Goal: Entertainment & Leisure: Consume media (video, audio)

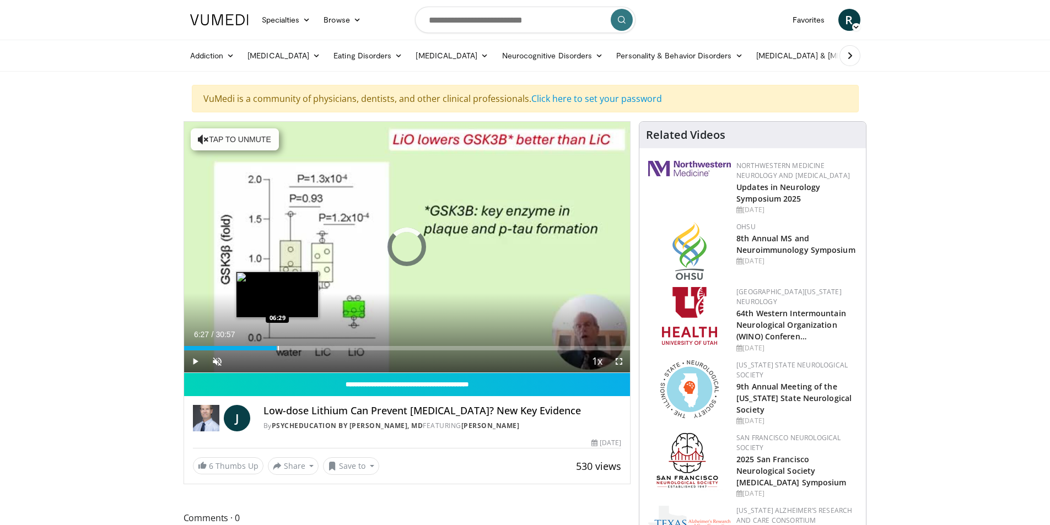
click at [278, 346] on div "Progress Bar" at bounding box center [278, 348] width 1 height 4
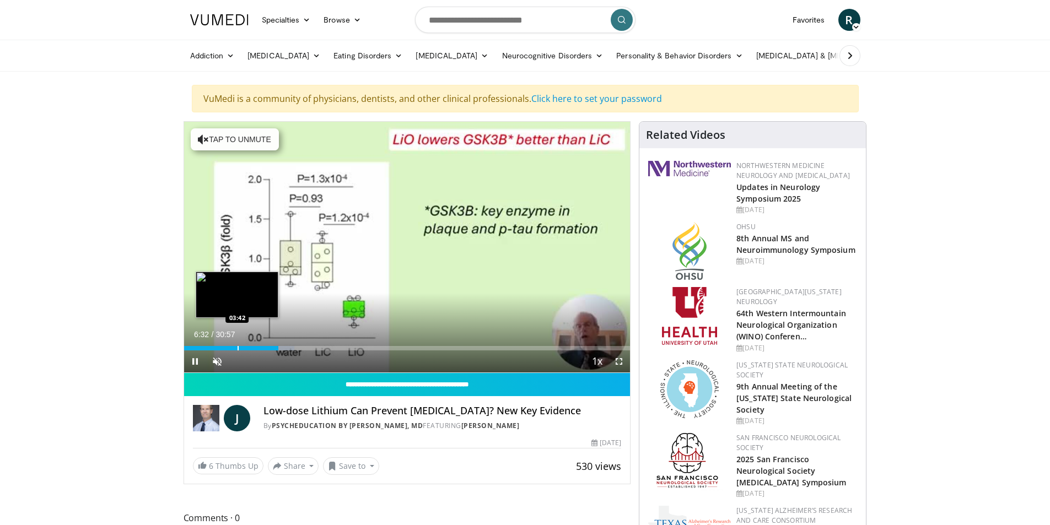
click at [238, 347] on div "Progress Bar" at bounding box center [238, 348] width 1 height 4
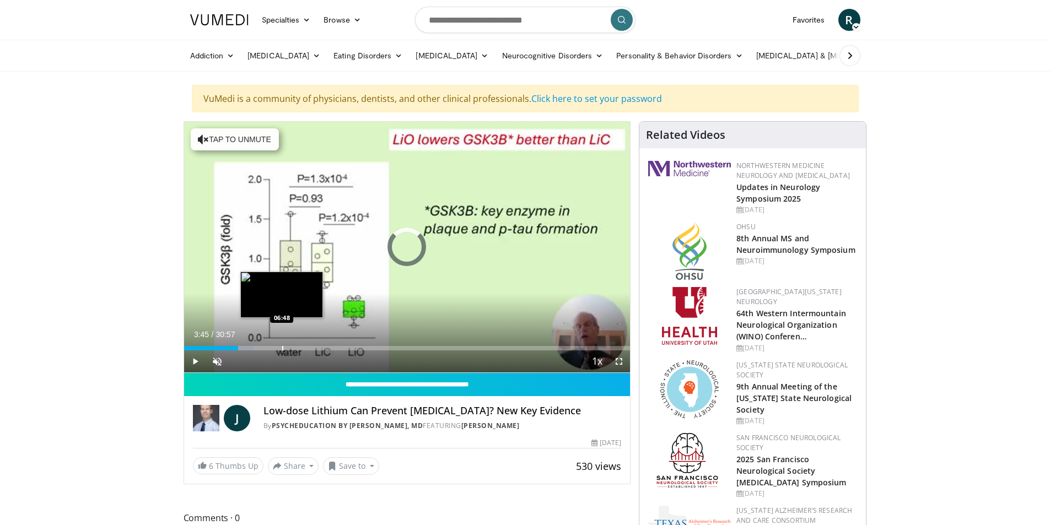
click at [282, 348] on div "Progress Bar" at bounding box center [282, 348] width 1 height 4
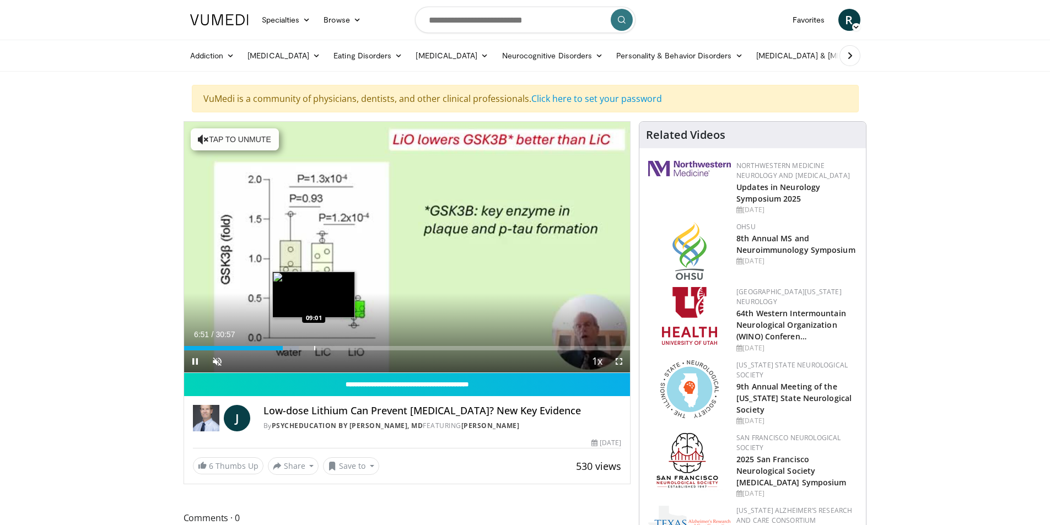
click at [314, 346] on div "Progress Bar" at bounding box center [314, 348] width 1 height 4
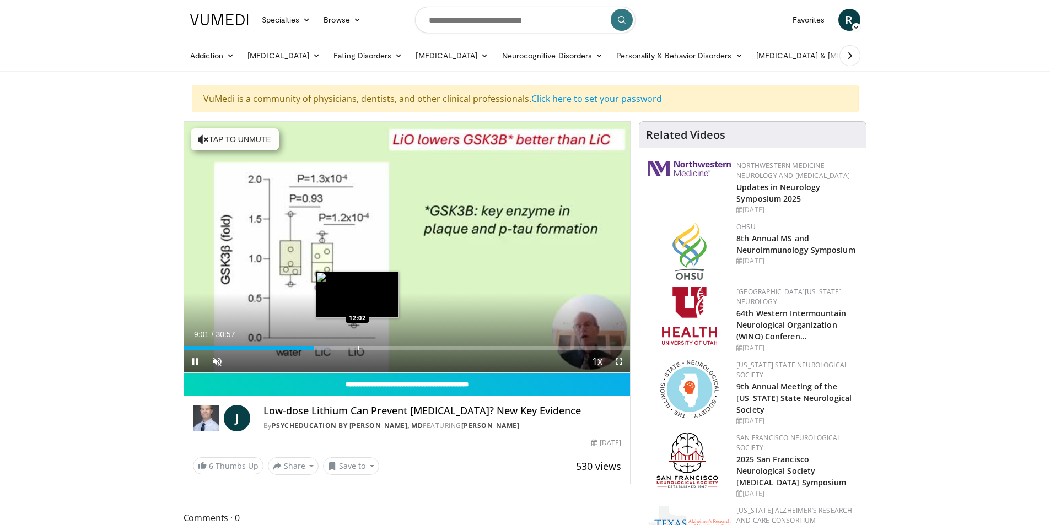
click at [358, 347] on div "Progress Bar" at bounding box center [358, 348] width 1 height 4
click at [380, 347] on div "Progress Bar" at bounding box center [380, 348] width 1 height 4
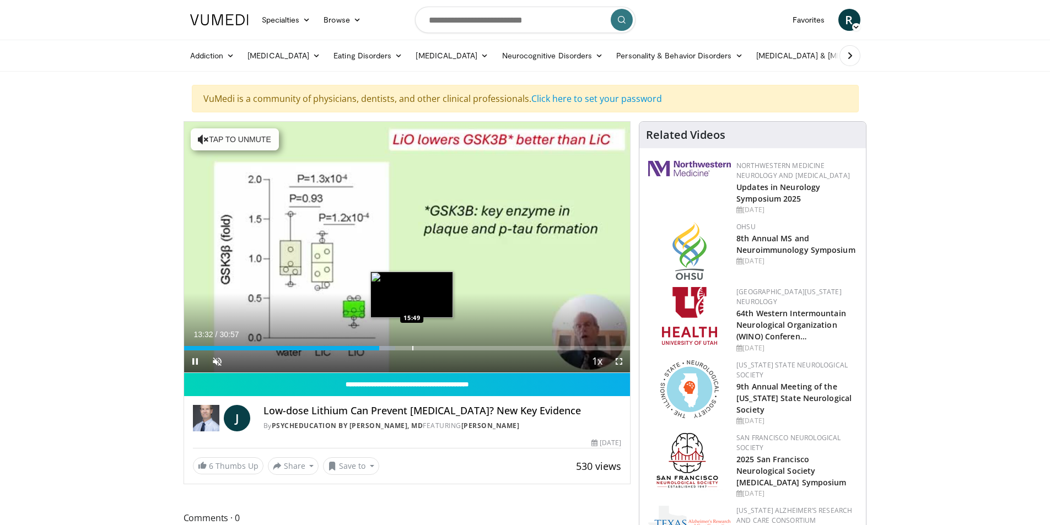
click at [413, 349] on div "Progress Bar" at bounding box center [412, 348] width 1 height 4
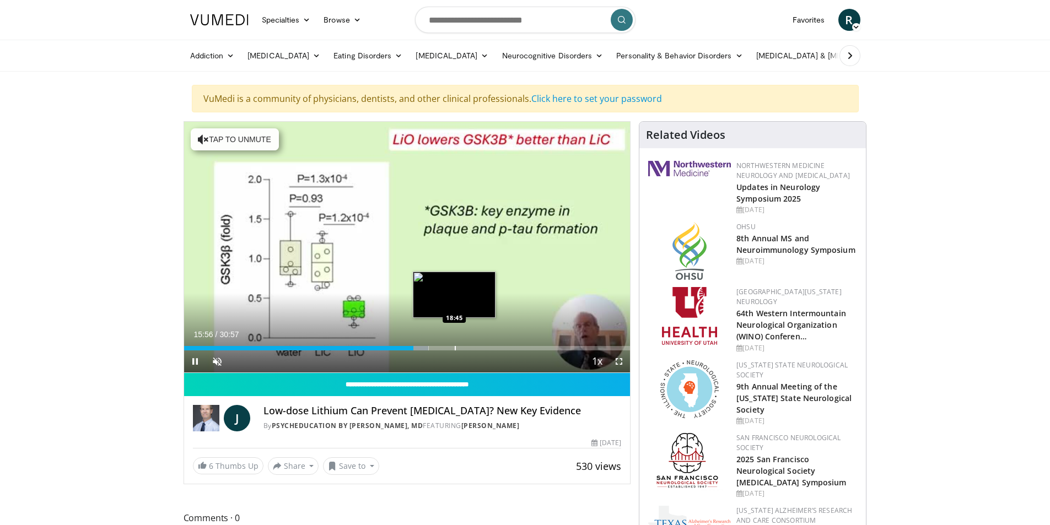
click at [455, 347] on div "Progress Bar" at bounding box center [455, 348] width 1 height 4
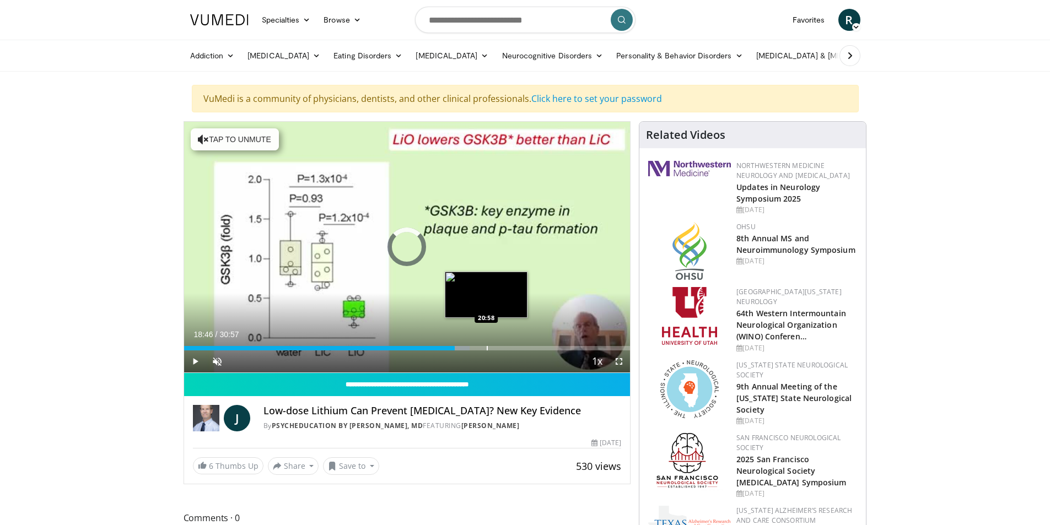
click at [486, 345] on div "Loaded : 63.98% 18:46 20:58" at bounding box center [407, 345] width 447 height 10
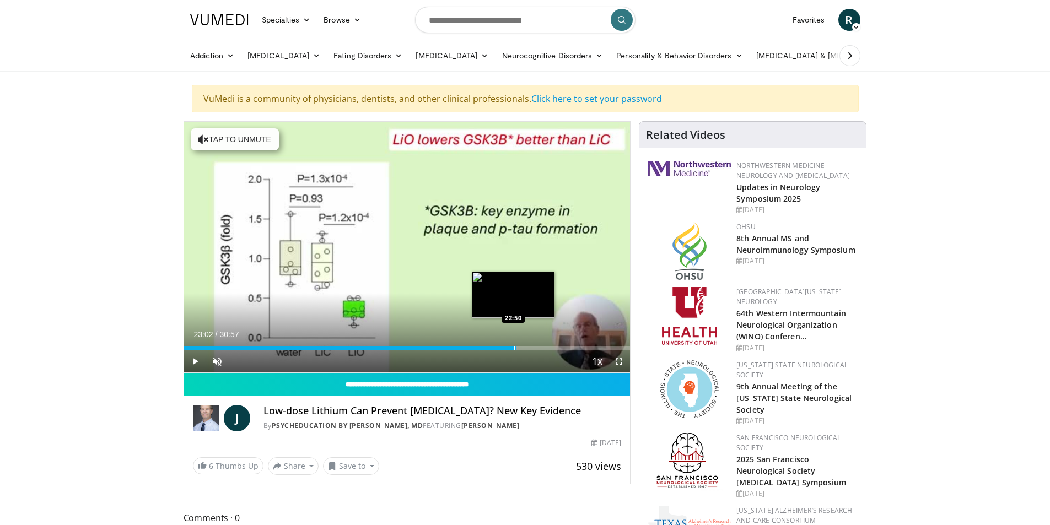
click at [517, 346] on div "Progress Bar" at bounding box center [506, 348] width 23 height 4
click at [531, 348] on div "Progress Bar" at bounding box center [531, 348] width 1 height 4
click at [541, 348] on div "Loaded : 81.18% 24:02 24:47" at bounding box center [407, 348] width 447 height 4
click at [551, 347] on div "Progress Bar" at bounding box center [551, 348] width 1 height 4
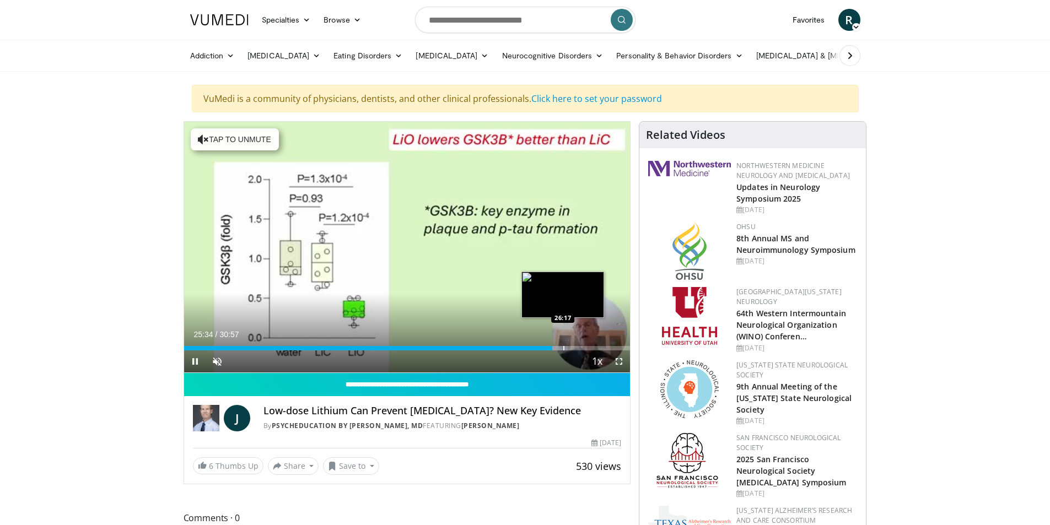
click at [563, 346] on div "Progress Bar" at bounding box center [563, 348] width 1 height 4
click at [569, 346] on div "Progress Bar" at bounding box center [569, 348] width 1 height 4
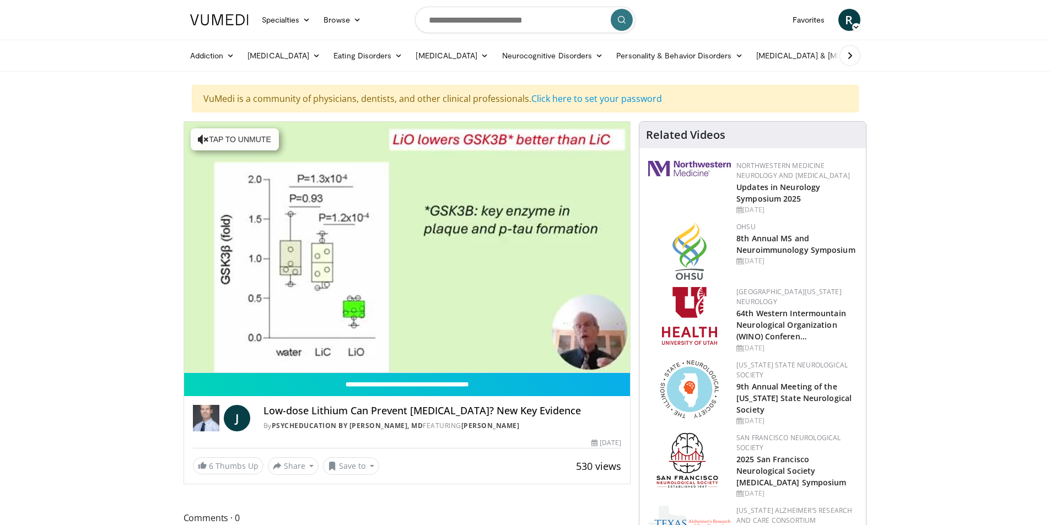
click at [586, 348] on div "10 seconds Tap to unmute" at bounding box center [407, 247] width 447 height 251
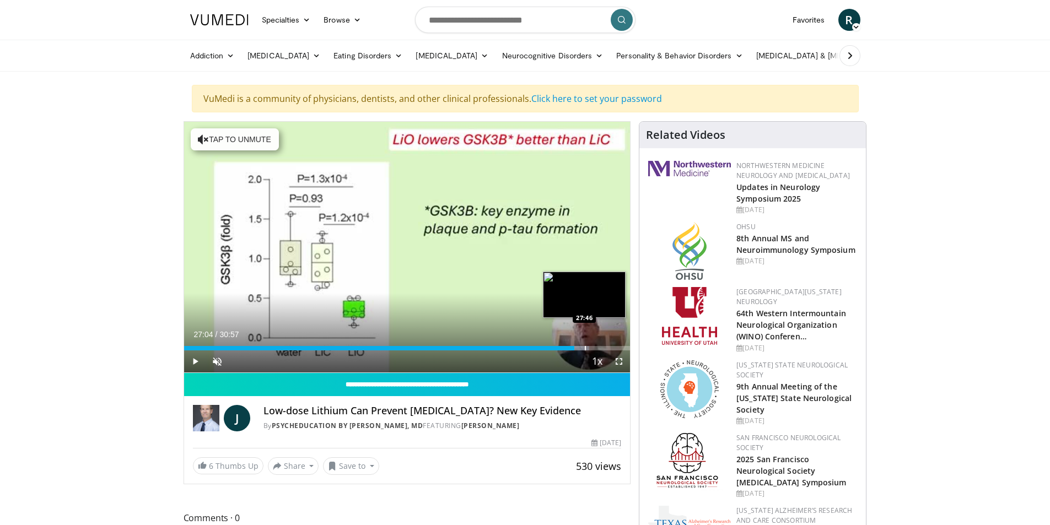
click at [586, 348] on div "Progress Bar" at bounding box center [585, 348] width 1 height 4
click at [592, 348] on div "Loaded : 93.55% 27:51 28:18" at bounding box center [407, 348] width 447 height 4
click at [600, 348] on div "Progress Bar" at bounding box center [600, 348] width 1 height 4
click at [610, 347] on div "Progress Bar" at bounding box center [610, 348] width 1 height 4
